Goal: Information Seeking & Learning: Compare options

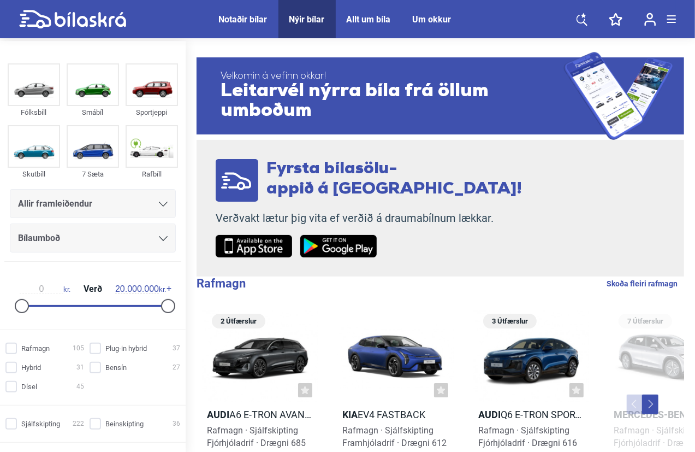
click at [244, 19] on div "Notaðir bílar" at bounding box center [243, 19] width 49 height 10
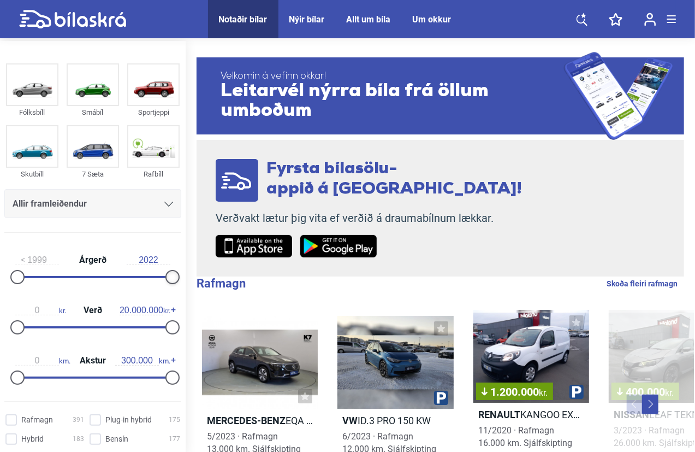
click at [172, 278] on div at bounding box center [173, 277] width 14 height 14
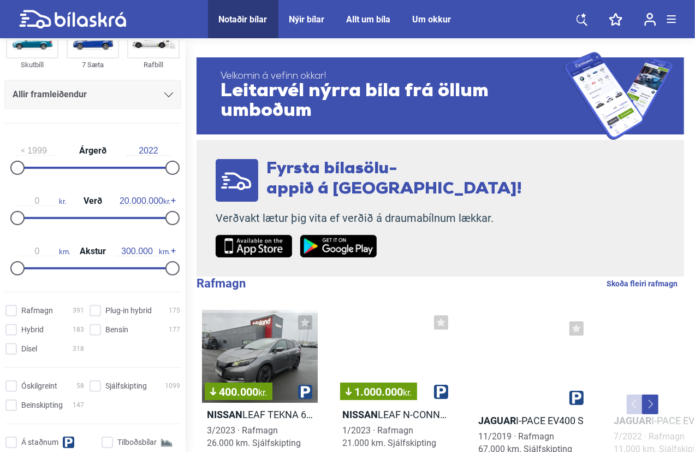
scroll to position [164, 0]
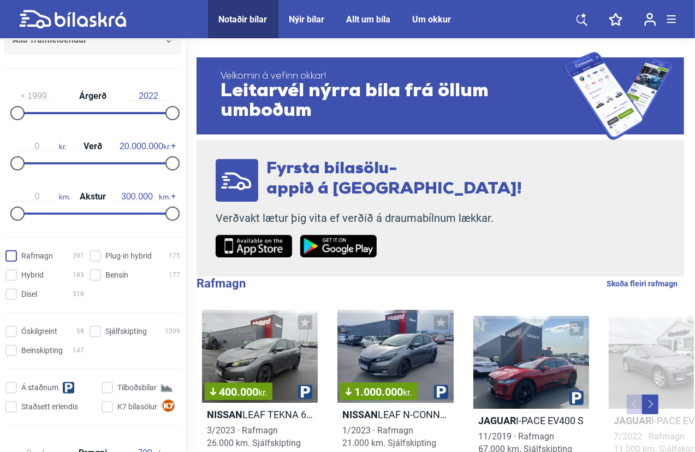
click at [14, 256] on input "Rafmagn 391" at bounding box center [46, 256] width 79 height 11
checkbox input "true"
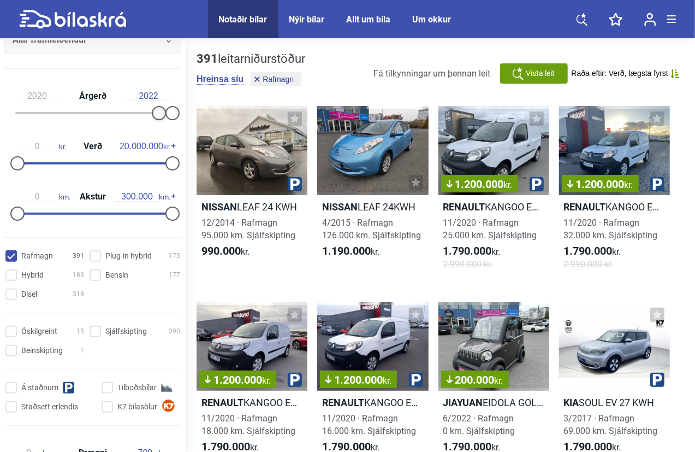
type input "2021"
drag, startPoint x: 20, startPoint y: 114, endPoint x: 178, endPoint y: 116, distance: 158.4
click at [178, 116] on div "2021 Árgerð 2022 0 kr. Verð 20.000.000 kr. 0 km. Akstur 300.000 km." at bounding box center [93, 153] width 186 height 151
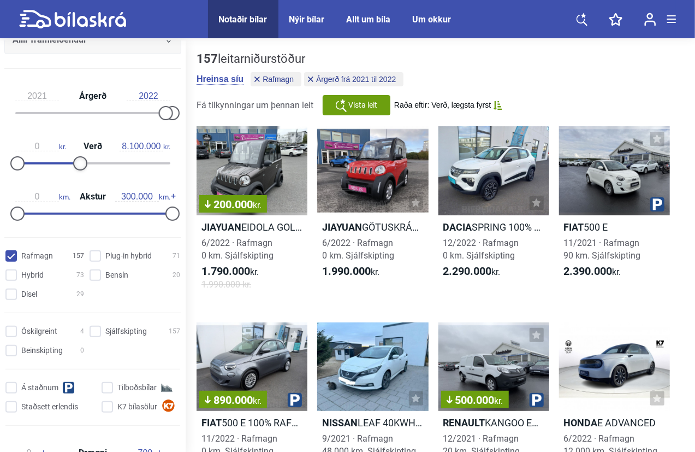
type input "8.000.000"
drag, startPoint x: 172, startPoint y: 164, endPoint x: 81, endPoint y: 168, distance: 90.7
click at [81, 168] on div at bounding box center [80, 163] width 14 height 14
type input "100.000"
drag, startPoint x: 166, startPoint y: 211, endPoint x: 67, endPoint y: 213, distance: 98.9
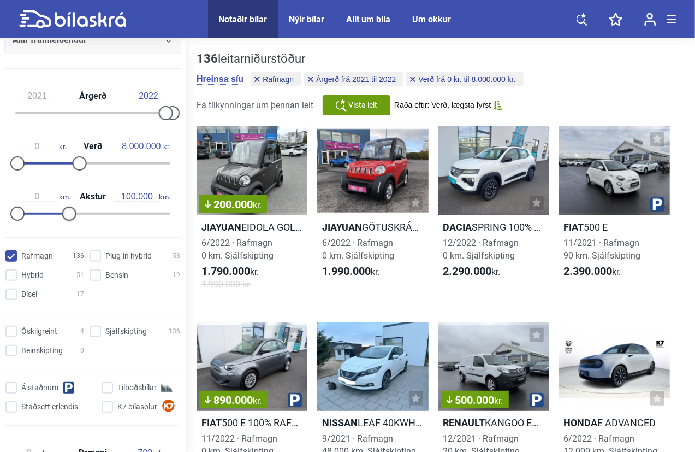
click at [67, 213] on div at bounding box center [69, 213] width 14 height 14
type input "0"
click at [19, 213] on div at bounding box center [17, 213] width 14 height 14
type input "2.500.000"
drag, startPoint x: 21, startPoint y: 163, endPoint x: 39, endPoint y: 164, distance: 18.6
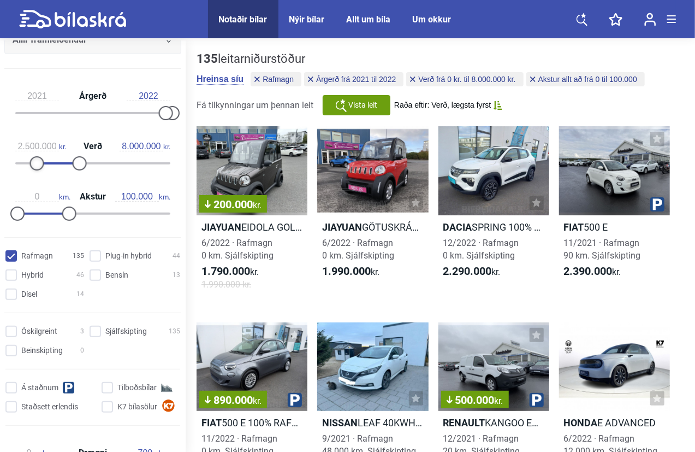
click at [39, 164] on div at bounding box center [37, 163] width 14 height 14
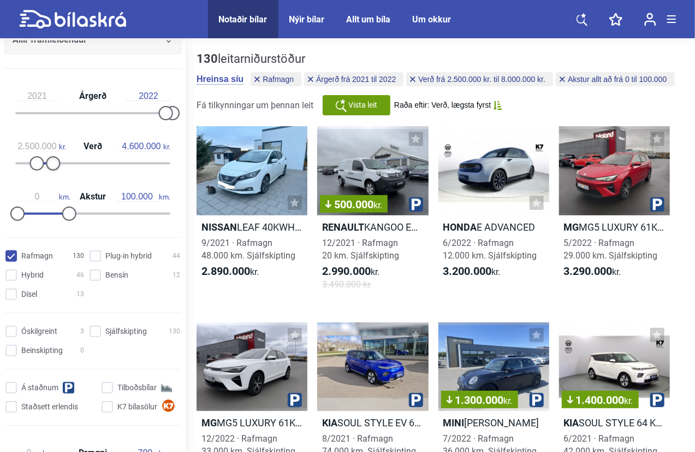
type input "4.500.000"
drag, startPoint x: 75, startPoint y: 163, endPoint x: 49, endPoint y: 164, distance: 26.2
click at [49, 164] on div at bounding box center [52, 163] width 14 height 14
click at [316, 22] on div "Nýir bílar" at bounding box center [308, 19] width 36 height 10
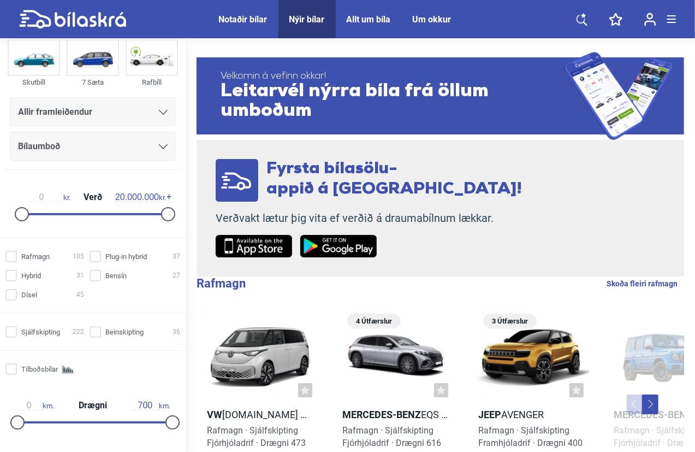
scroll to position [109, 0]
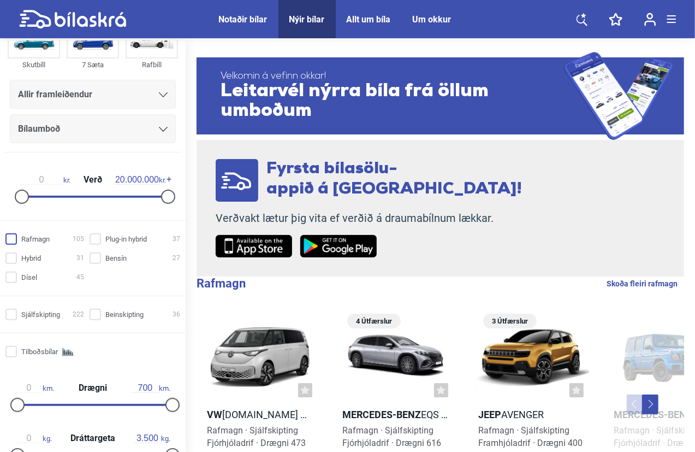
click at [35, 241] on input "Rafmagn 105" at bounding box center [46, 239] width 79 height 11
checkbox input "true"
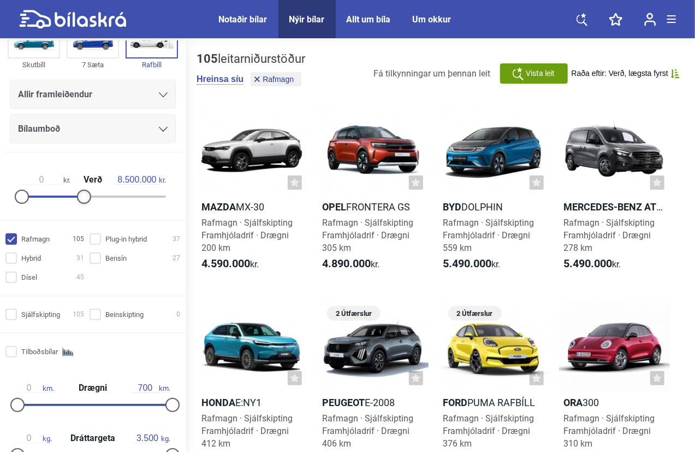
type input "8.000.000"
drag, startPoint x: 167, startPoint y: 194, endPoint x: 83, endPoint y: 199, distance: 84.3
click at [83, 199] on div at bounding box center [80, 197] width 14 height 14
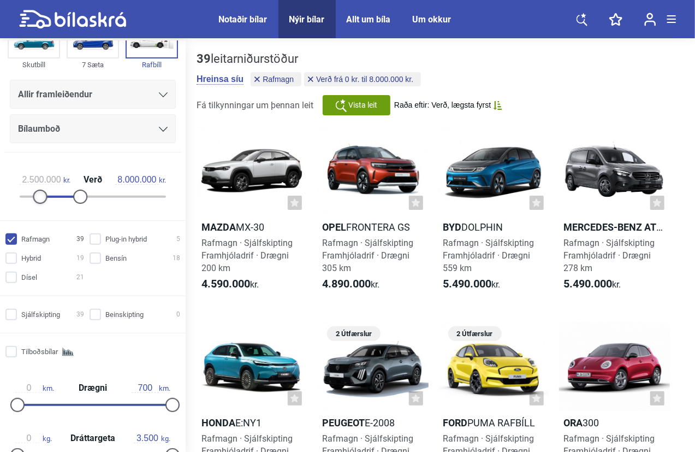
type input "3.000.000"
drag, startPoint x: 16, startPoint y: 196, endPoint x: 38, endPoint y: 196, distance: 21.3
click at [38, 196] on div at bounding box center [44, 197] width 14 height 14
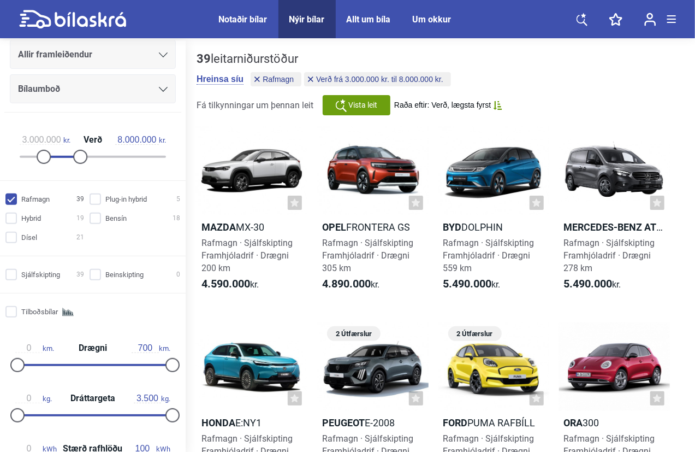
scroll to position [164, 0]
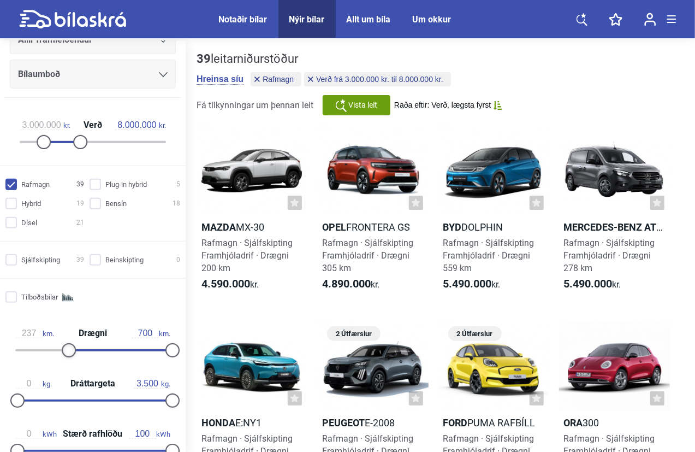
type input "240"
drag, startPoint x: 17, startPoint y: 352, endPoint x: 69, endPoint y: 352, distance: 51.9
click at [69, 352] on div at bounding box center [70, 350] width 14 height 14
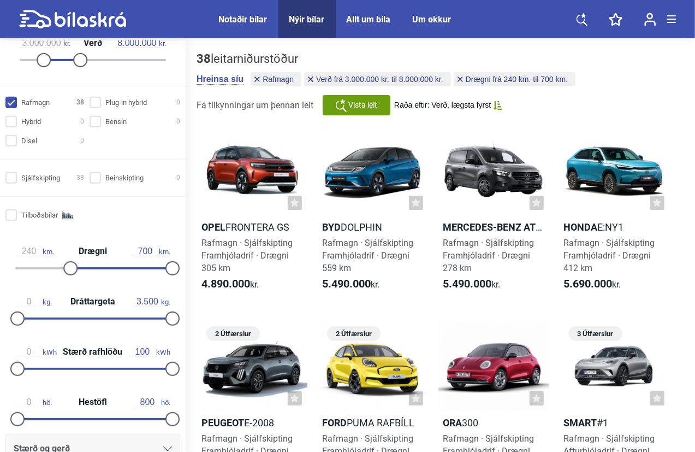
scroll to position [273, 0]
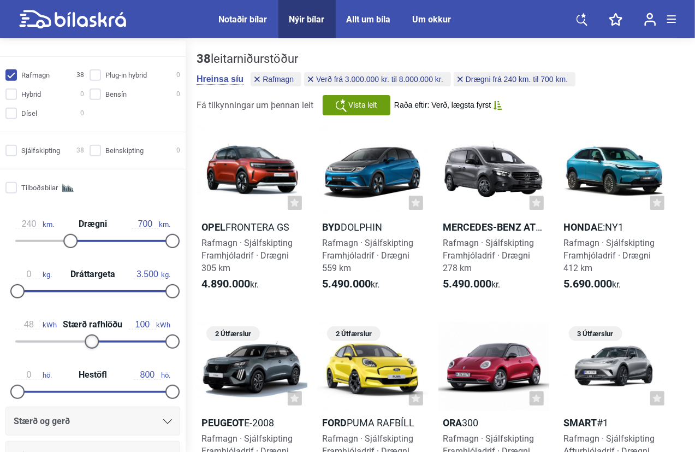
type input "49"
drag, startPoint x: 17, startPoint y: 341, endPoint x: 92, endPoint y: 339, distance: 74.3
click at [92, 339] on div at bounding box center [93, 341] width 14 height 14
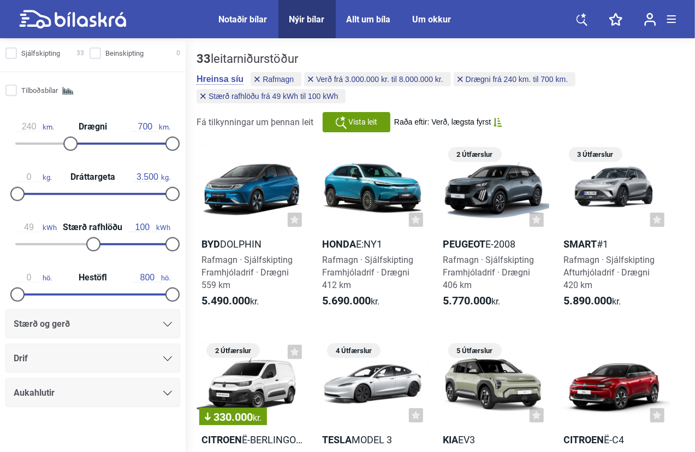
scroll to position [374, 0]
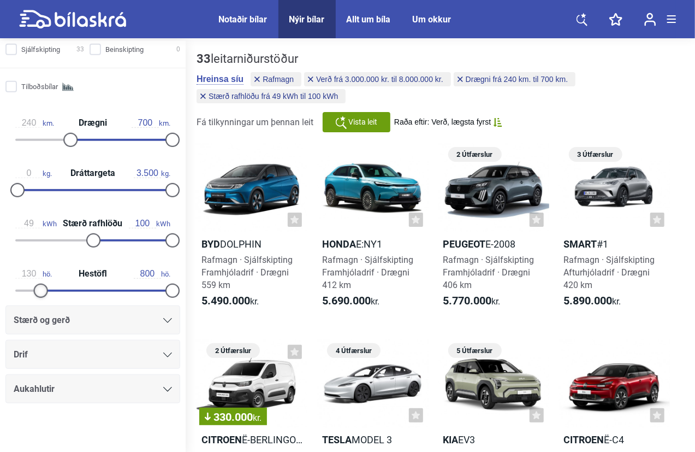
type input "140"
drag, startPoint x: 17, startPoint y: 292, endPoint x: 43, endPoint y: 294, distance: 25.7
click at [43, 294] on div at bounding box center [45, 291] width 14 height 14
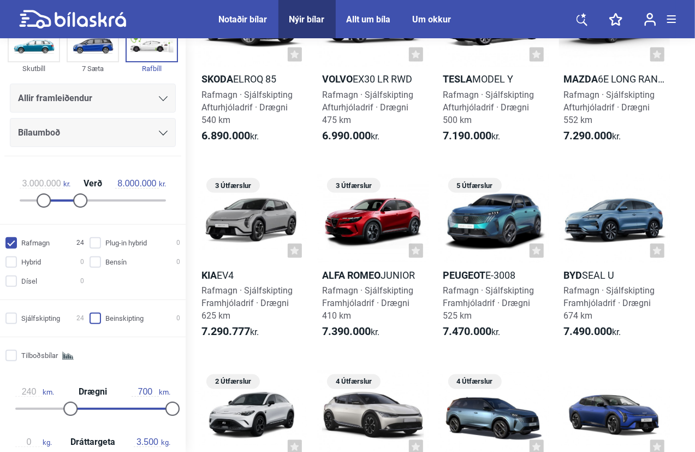
scroll to position [102, 0]
type input "10.500.000"
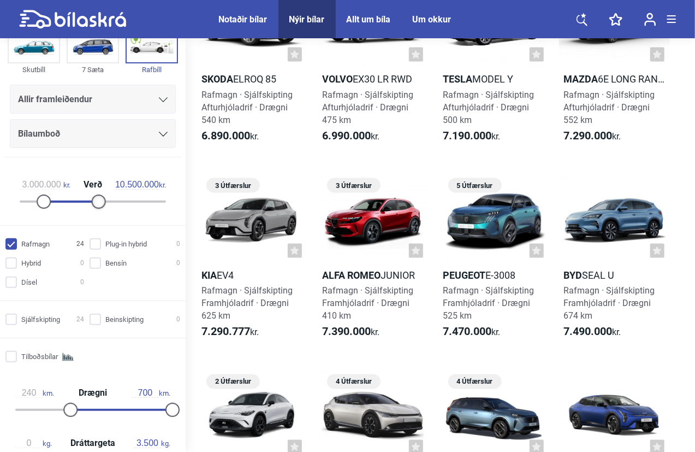
drag, startPoint x: 79, startPoint y: 200, endPoint x: 97, endPoint y: 201, distance: 18.0
click at [97, 201] on div at bounding box center [99, 201] width 14 height 14
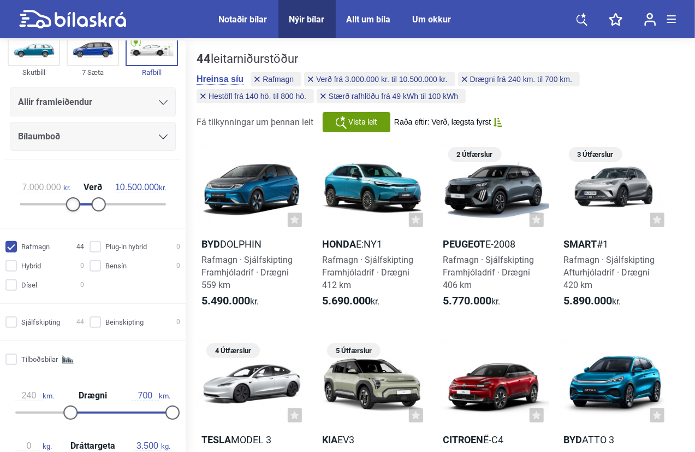
type input "7.500.000"
drag, startPoint x: 41, startPoint y: 201, endPoint x: 72, endPoint y: 203, distance: 31.2
click at [72, 203] on div at bounding box center [77, 204] width 14 height 14
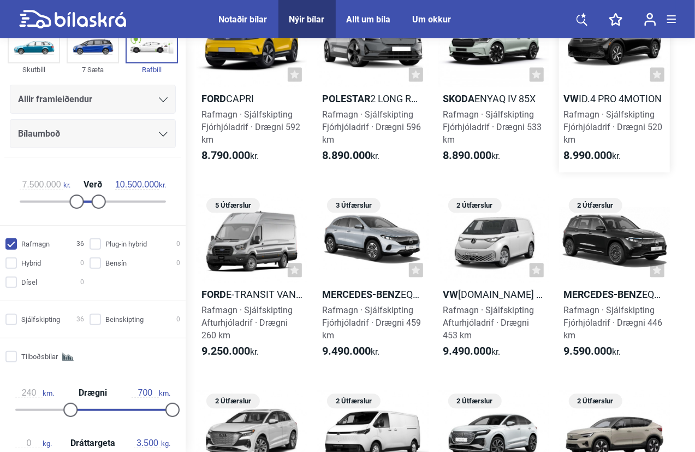
scroll to position [1147, 0]
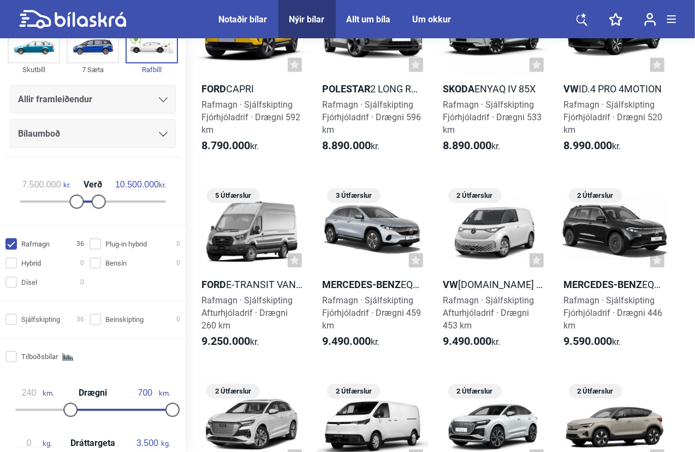
drag, startPoint x: 616, startPoint y: 329, endPoint x: 677, endPoint y: 149, distance: 190.5
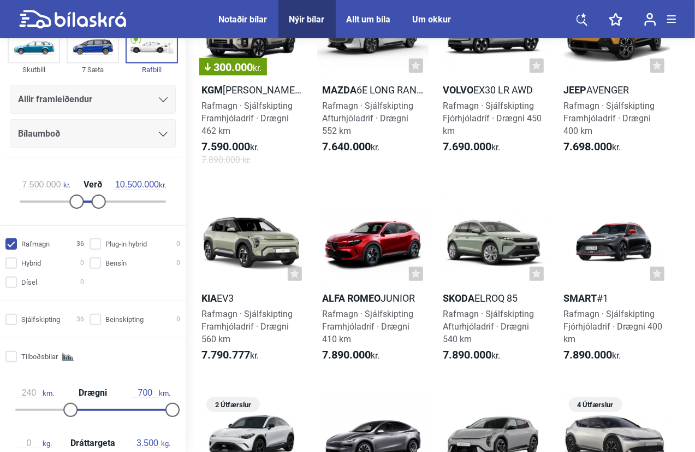
scroll to position [0, 0]
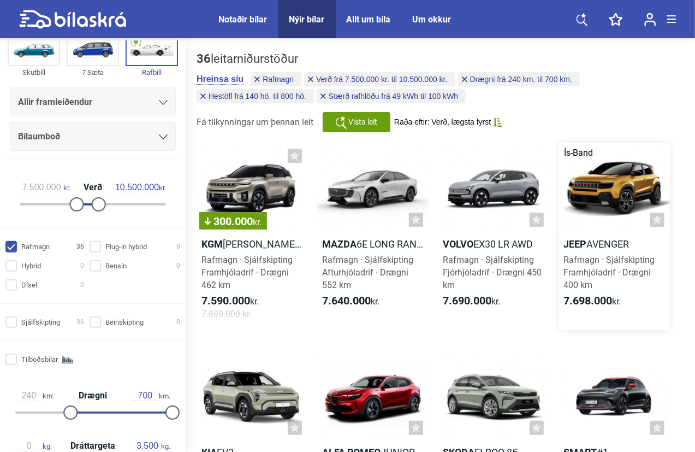
click at [609, 186] on div at bounding box center [614, 187] width 111 height 89
